Goal: Information Seeking & Learning: Check status

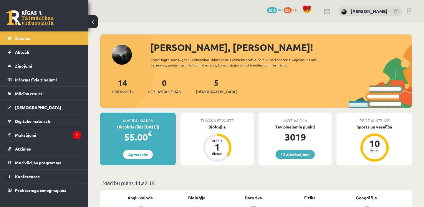
click at [220, 127] on div "Bioloģija" at bounding box center [217, 127] width 73 height 6
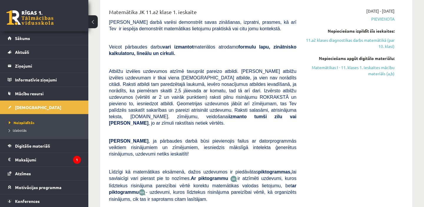
scroll to position [842, 0]
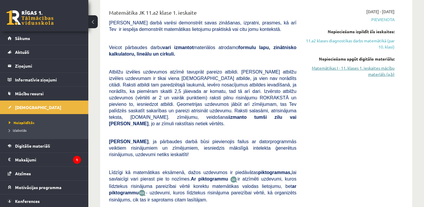
click at [337, 77] on link "Matemātikas I - 11. klases 1. ieskaites mācību materiāls (a,b)" at bounding box center [350, 71] width 89 height 12
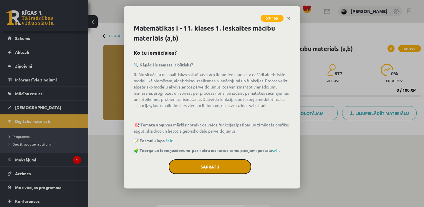
click at [200, 163] on button "Sapratu" at bounding box center [210, 167] width 83 height 15
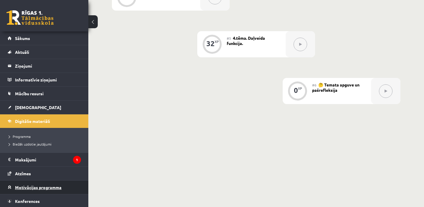
scroll to position [15, 0]
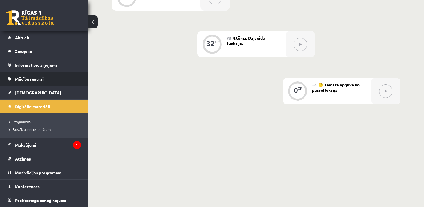
click at [41, 83] on link "Mācību resursi" at bounding box center [44, 79] width 73 height 14
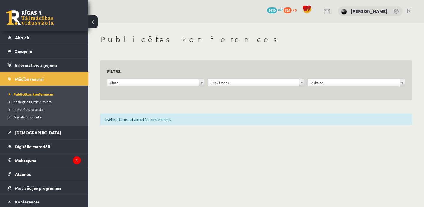
click at [32, 100] on span "Pieslēgties Uzdevumiem" at bounding box center [30, 102] width 43 height 5
click at [30, 103] on span "Pieslēgties Uzdevumiem" at bounding box center [32, 102] width 47 height 5
click at [43, 19] on link at bounding box center [29, 17] width 47 height 15
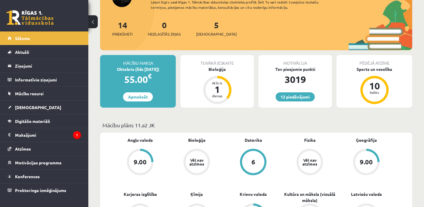
scroll to position [65, 0]
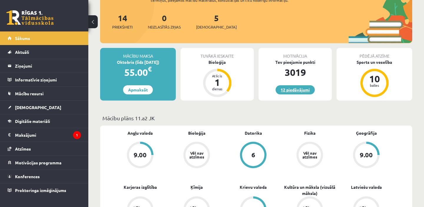
click at [297, 90] on link "12 piedāvājumi" at bounding box center [295, 89] width 39 height 9
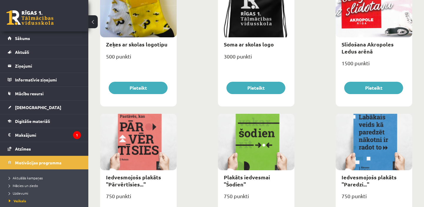
scroll to position [651, 0]
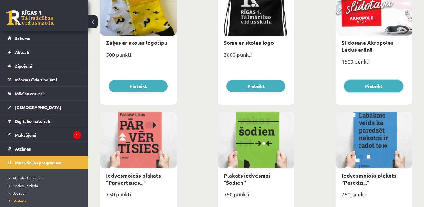
click at [359, 87] on button "Pieteikt" at bounding box center [373, 86] width 59 height 12
type input "*"
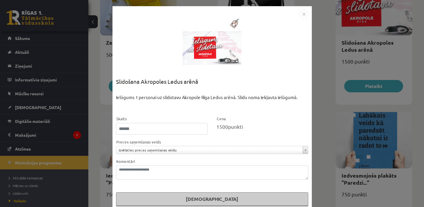
click at [305, 14] on img "Close" at bounding box center [304, 14] width 9 height 9
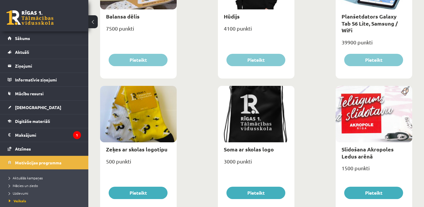
scroll to position [544, 0]
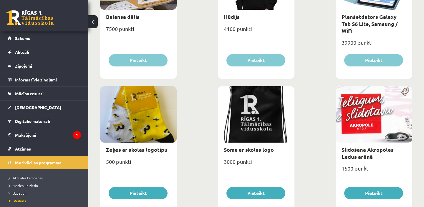
click at [28, 24] on link at bounding box center [29, 17] width 47 height 15
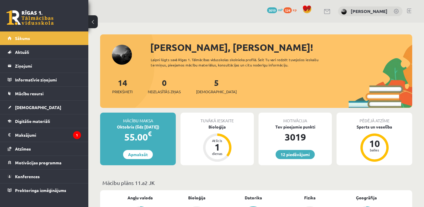
scroll to position [30, 0]
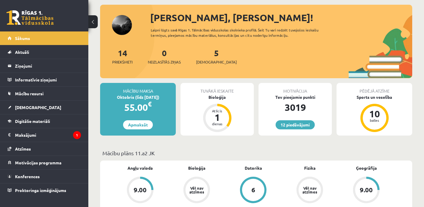
drag, startPoint x: 255, startPoint y: 99, endPoint x: 253, endPoint y: 54, distance: 45.2
click at [253, 55] on div "14 Priekšmeti 0 Neizlasītās ziņas 5 Ieskaites" at bounding box center [256, 63] width 312 height 32
click at [208, 62] on span "[DEMOGRAPHIC_DATA]" at bounding box center [216, 62] width 41 height 6
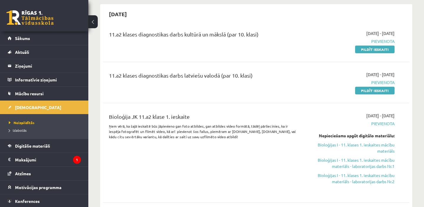
scroll to position [173, 0]
click at [39, 19] on link at bounding box center [29, 17] width 47 height 15
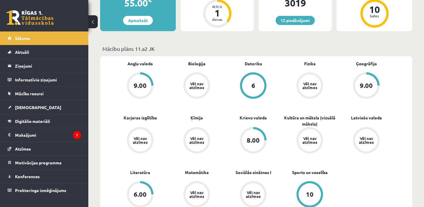
scroll to position [142, 0]
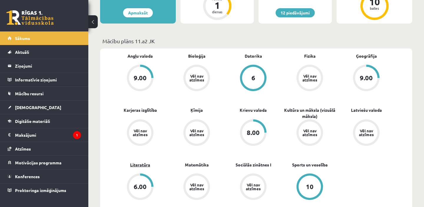
click at [137, 164] on link "Literatūra" at bounding box center [140, 165] width 20 height 6
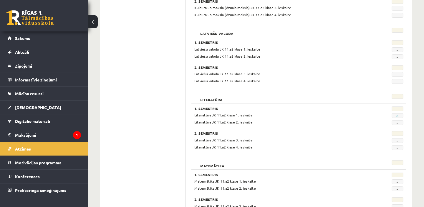
scroll to position [601, 0]
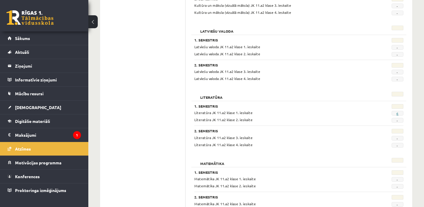
click at [398, 114] on link "6" at bounding box center [398, 113] width 2 height 5
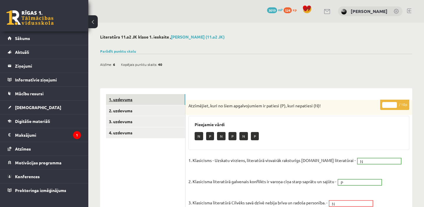
click at [175, 105] on link "1. uzdevums" at bounding box center [145, 99] width 79 height 11
click at [175, 105] on link "2. uzdevums" at bounding box center [145, 110] width 79 height 11
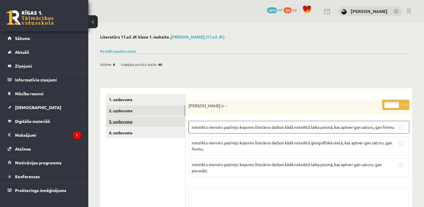
click at [168, 122] on link "3. uzdevums" at bounding box center [145, 121] width 79 height 11
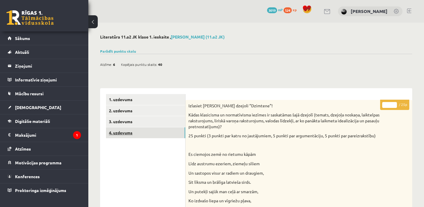
click at [168, 133] on link "4. uzdevums" at bounding box center [145, 133] width 79 height 11
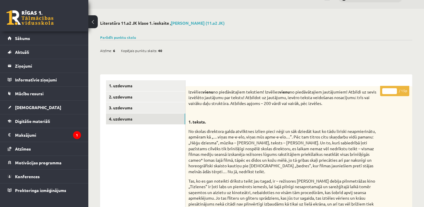
scroll to position [7, 0]
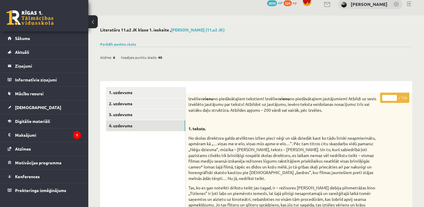
click at [44, 21] on link at bounding box center [29, 17] width 47 height 15
